Goal: Check status

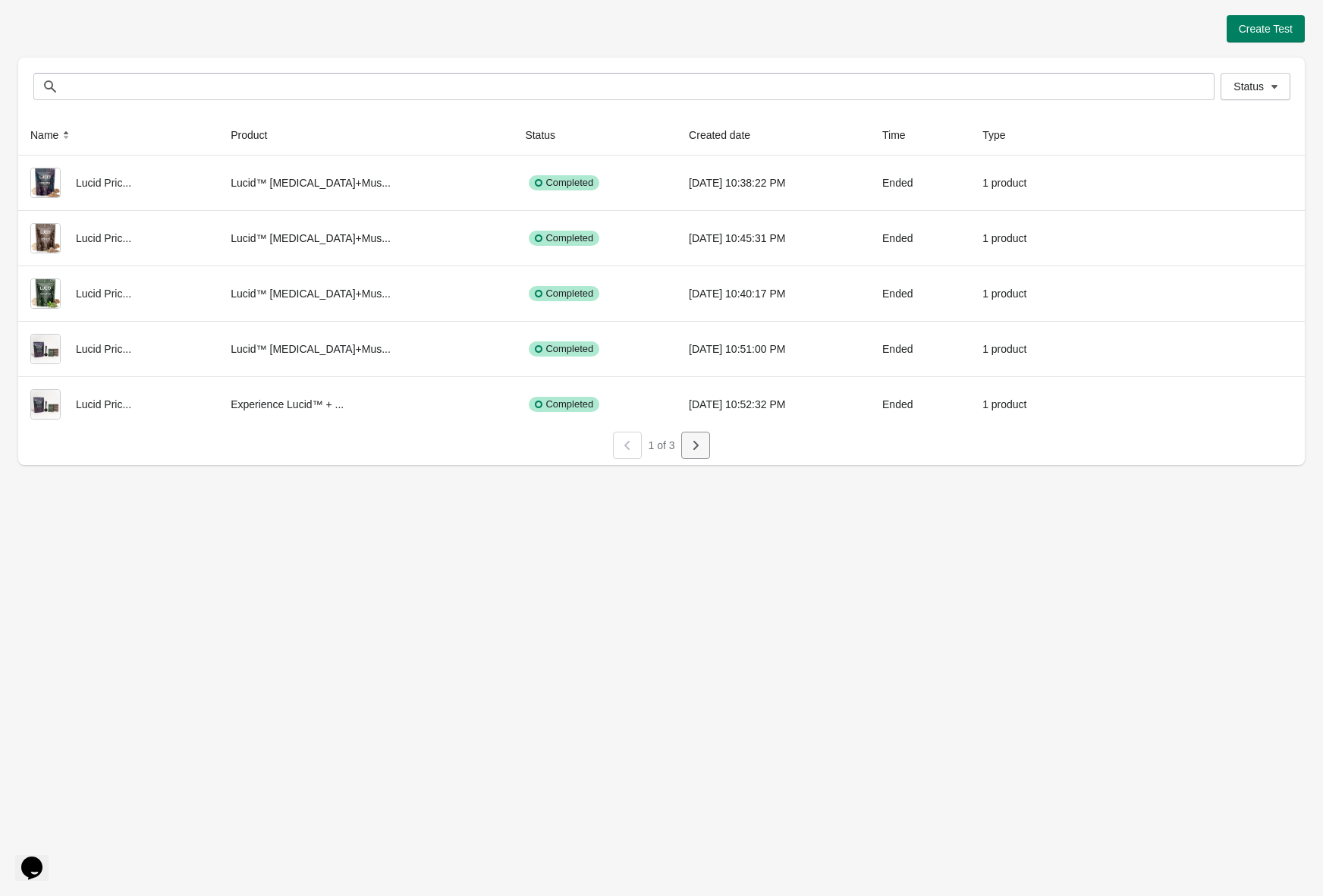
click at [696, 450] on icon "button" at bounding box center [696, 445] width 15 height 15
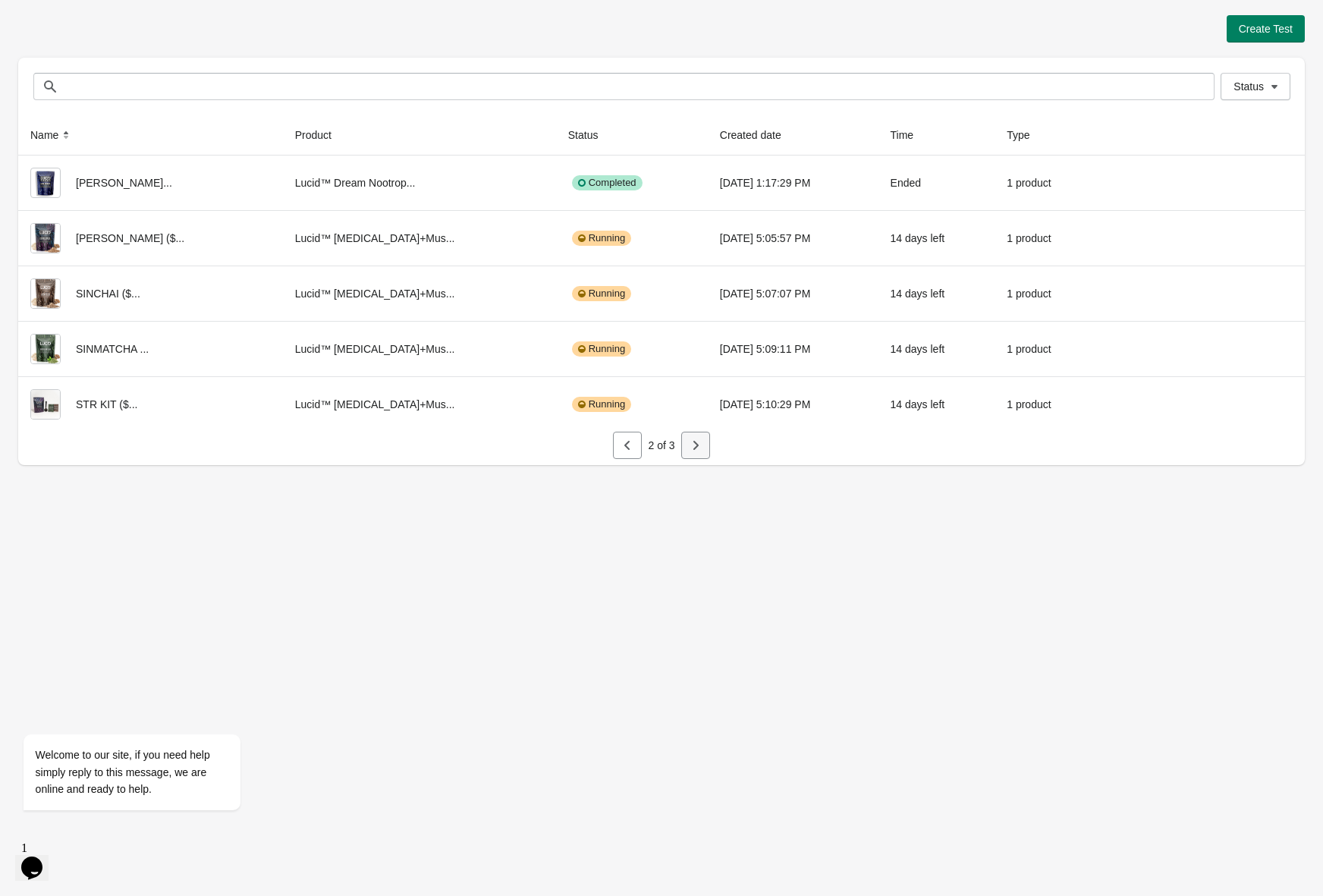
click at [686, 451] on button "button" at bounding box center [695, 445] width 29 height 27
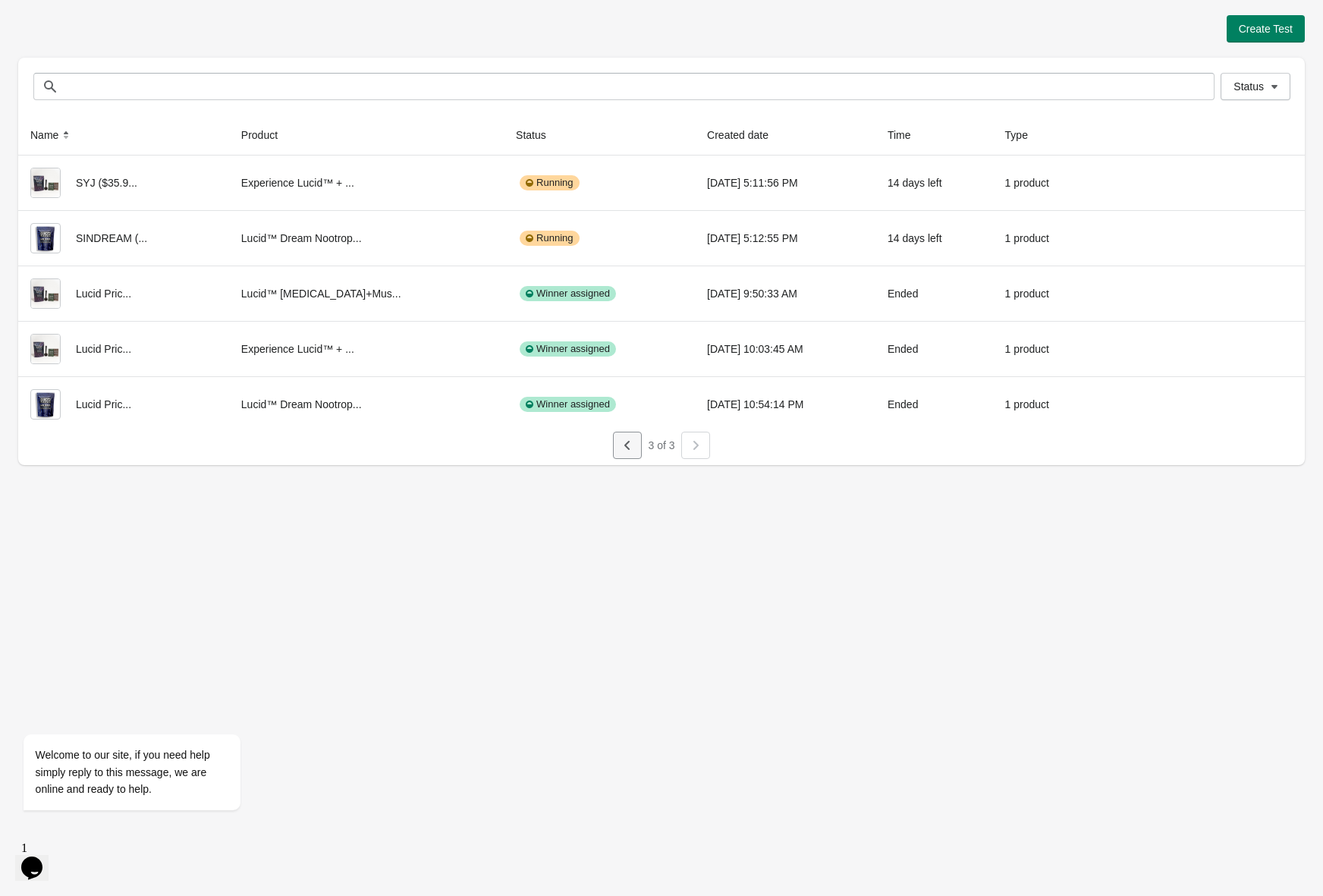
click at [616, 449] on button "button" at bounding box center [627, 445] width 29 height 27
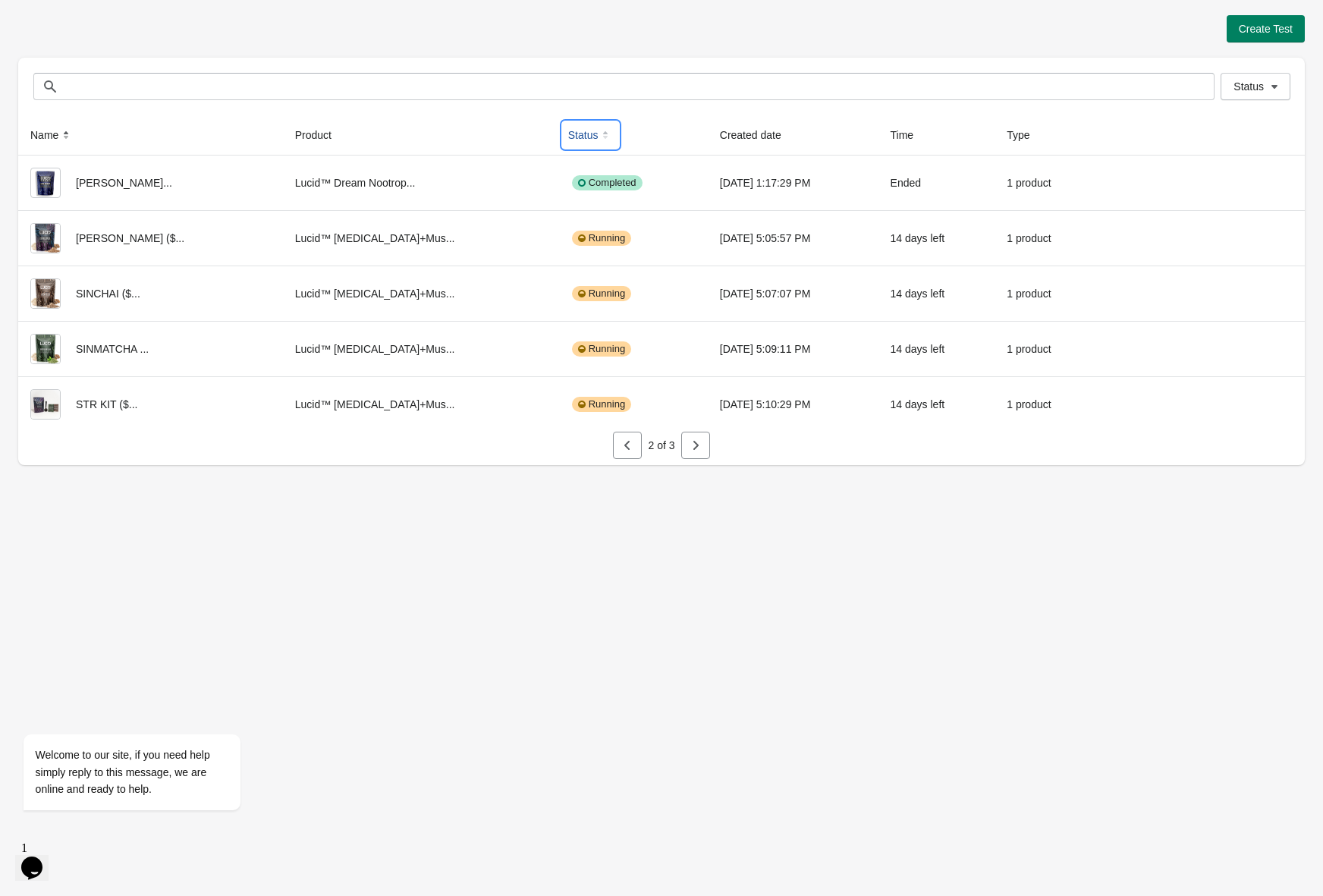
click at [598, 132] on icon at bounding box center [605, 135] width 15 height 15
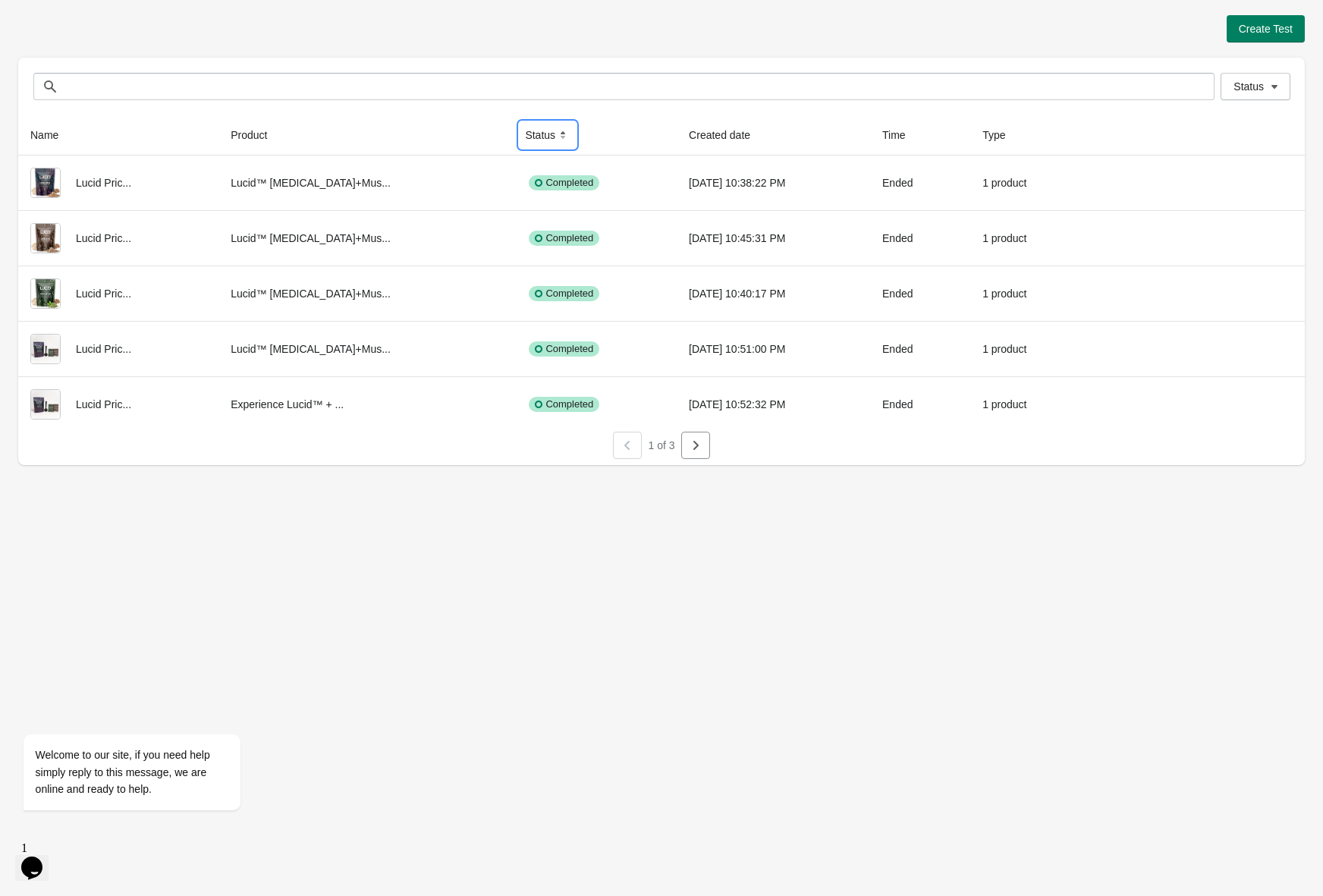
click at [525, 132] on button "Status" at bounding box center [547, 134] width 58 height 27
click at [701, 442] on icon "button" at bounding box center [696, 445] width 15 height 15
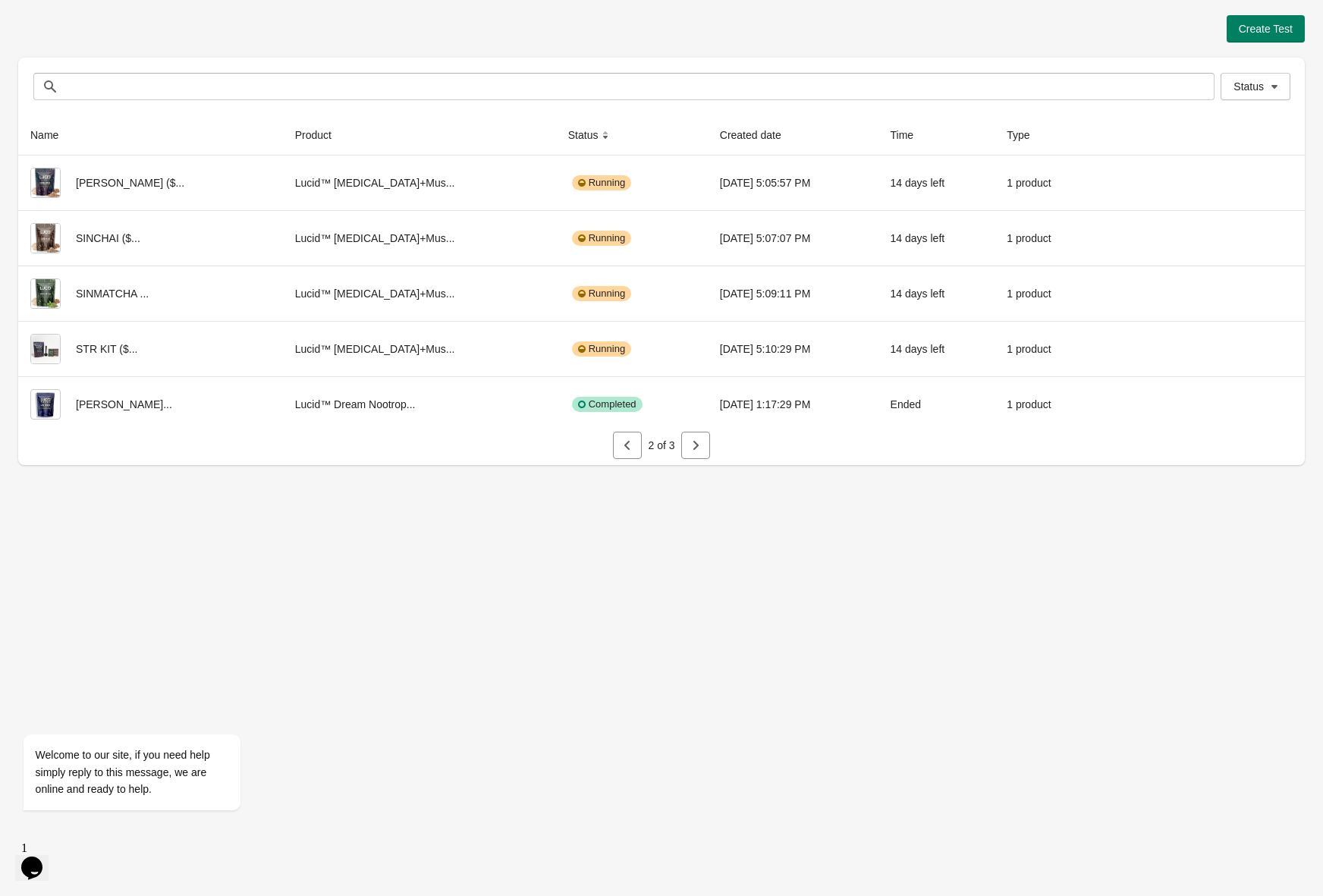
click at [701, 441] on icon "button" at bounding box center [696, 445] width 15 height 15
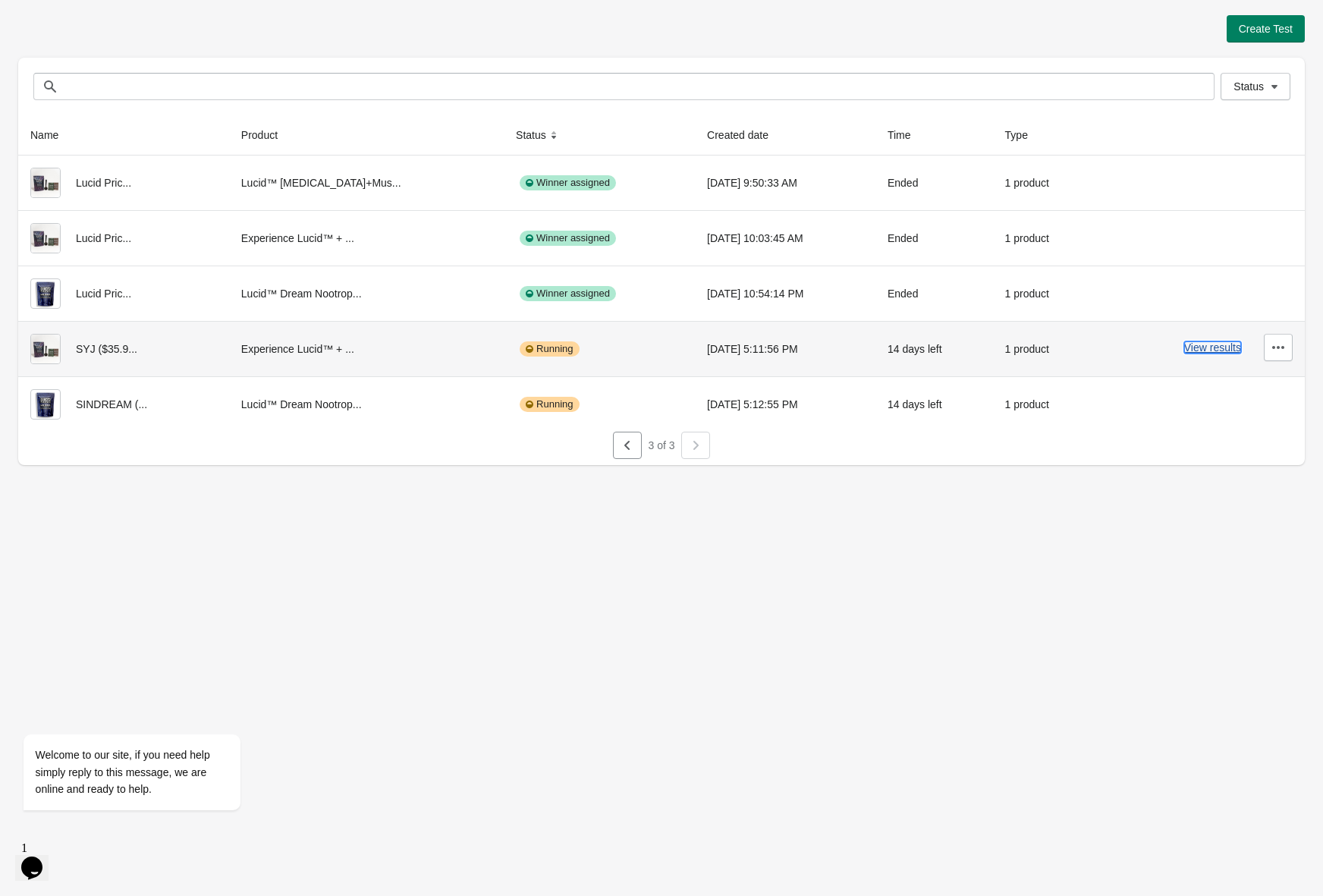
click at [1198, 347] on button "View results" at bounding box center [1213, 347] width 57 height 12
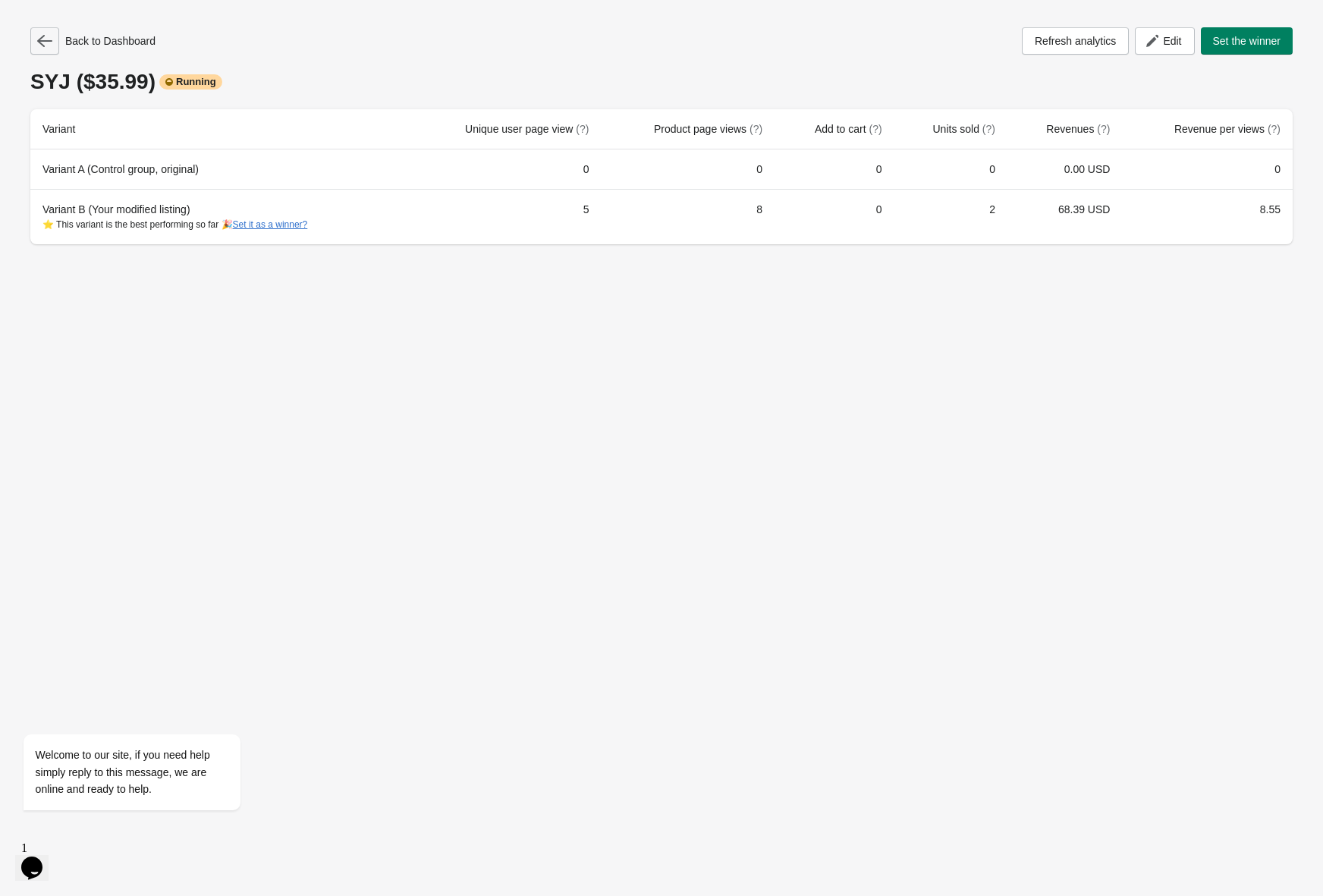
click at [46, 43] on icon "button" at bounding box center [45, 41] width 15 height 15
